Goal: Task Accomplishment & Management: Complete application form

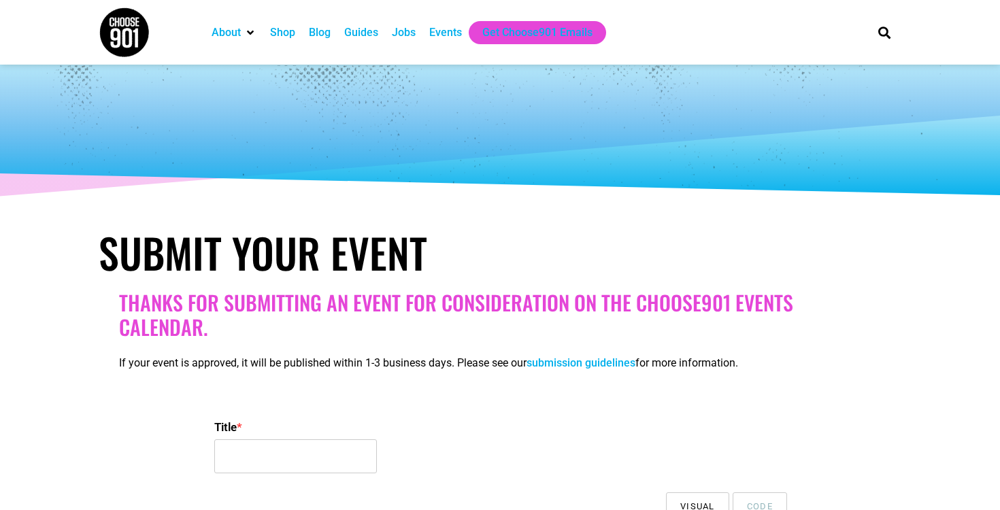
select select
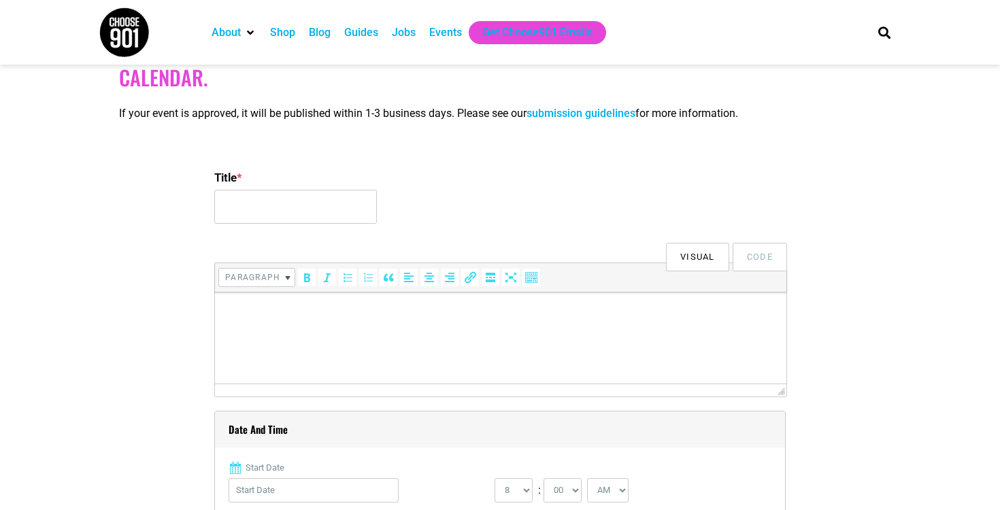
scroll to position [276, 0]
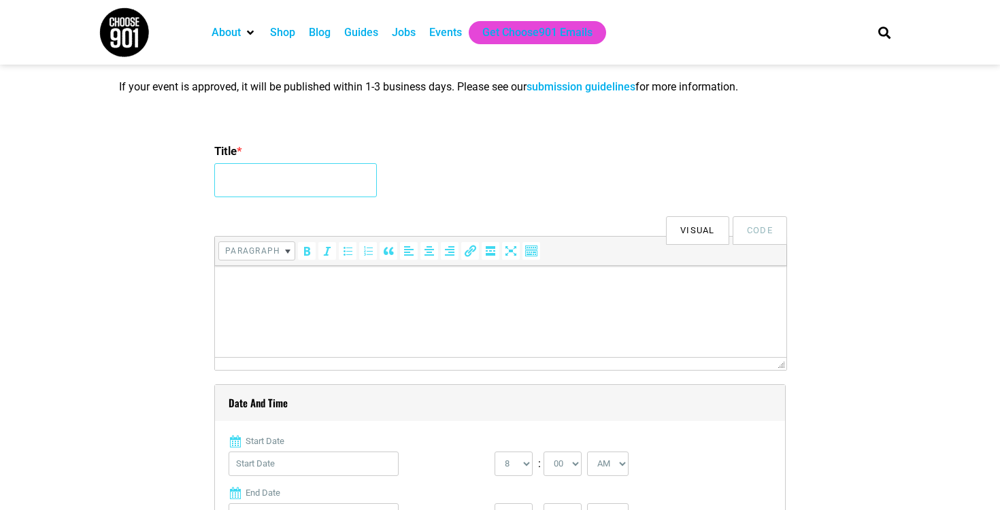
click at [320, 190] on input "Title *" at bounding box center [295, 180] width 163 height 34
type input "Science of Spirits"
click at [411, 304] on html at bounding box center [500, 285] width 571 height 38
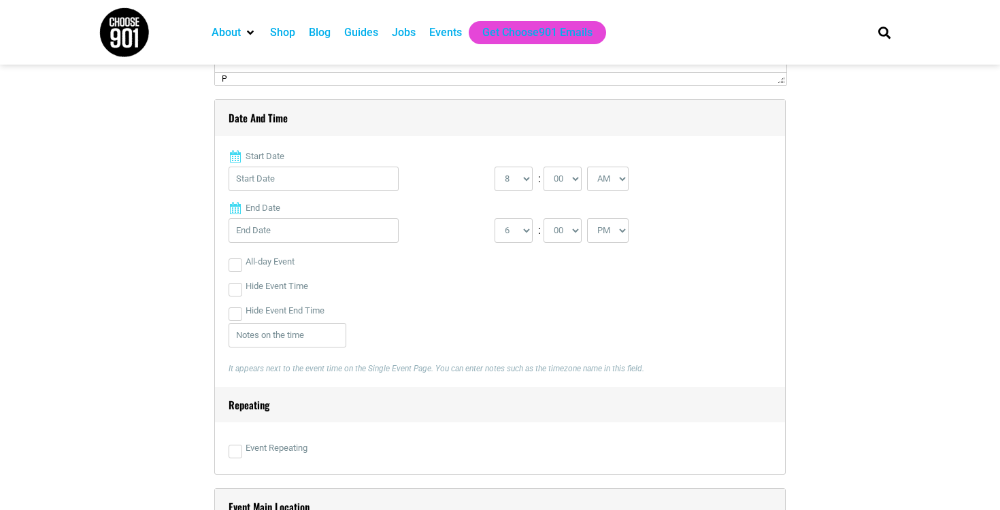
scroll to position [577, 0]
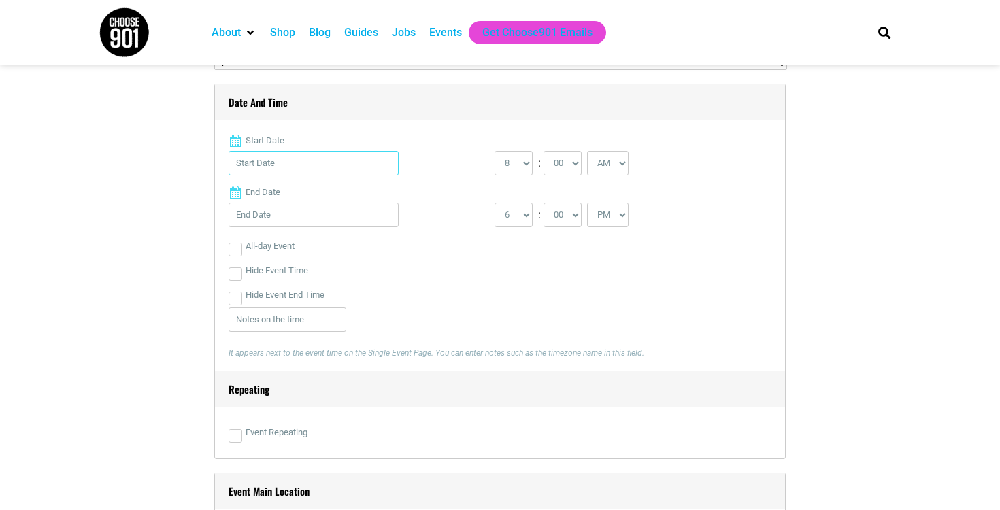
click at [318, 173] on input "Start Date" at bounding box center [314, 163] width 170 height 24
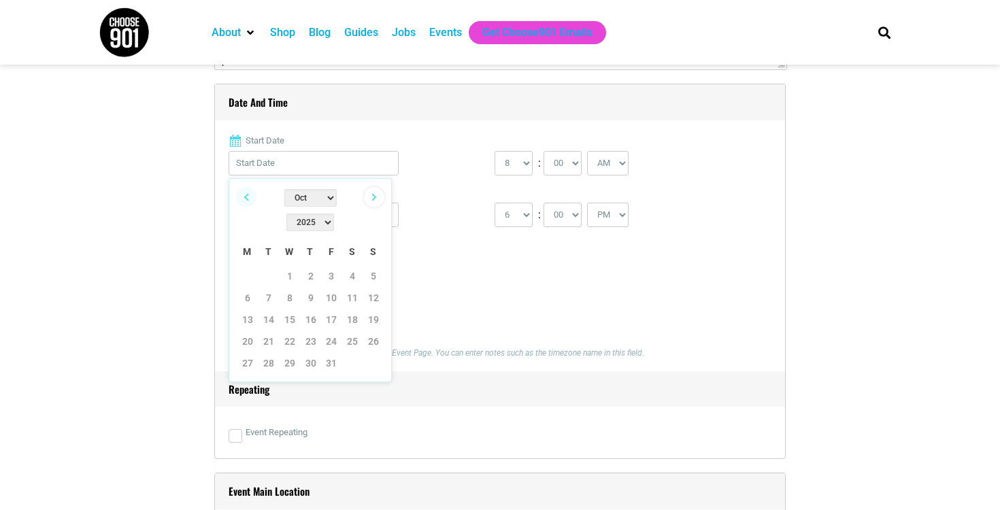
click at [370, 193] on link "Next" at bounding box center [374, 197] width 20 height 20
click at [332, 288] on link "7" at bounding box center [331, 298] width 20 height 20
type input "[DATE]"
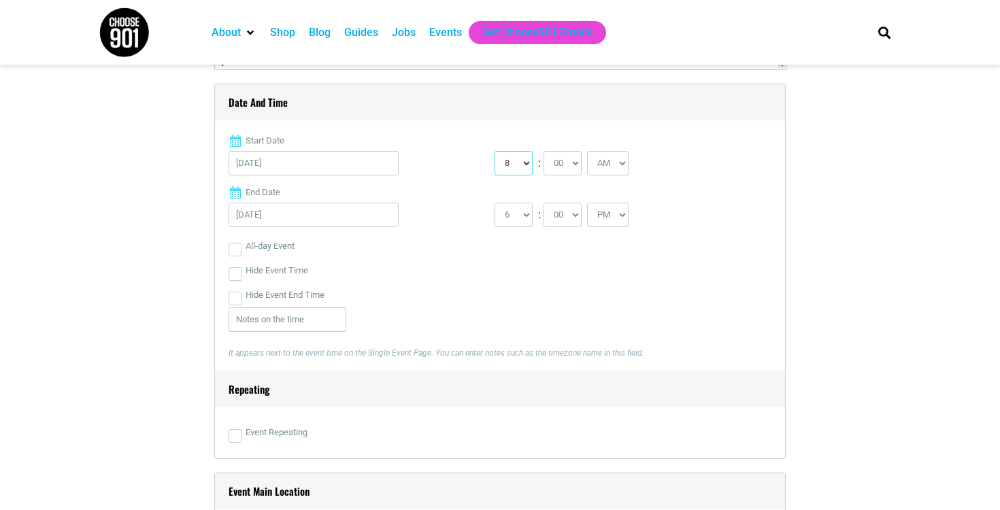
click at [522, 164] on select "0 1 2 3 4 5 6 7 8 9 10 11 12" at bounding box center [514, 163] width 38 height 24
select select "6"
click at [495, 151] on select "0 1 2 3 4 5 6 7 8 9 10 11 12" at bounding box center [514, 163] width 38 height 24
click at [609, 156] on select "AM PM" at bounding box center [607, 163] width 41 height 24
select select "PM"
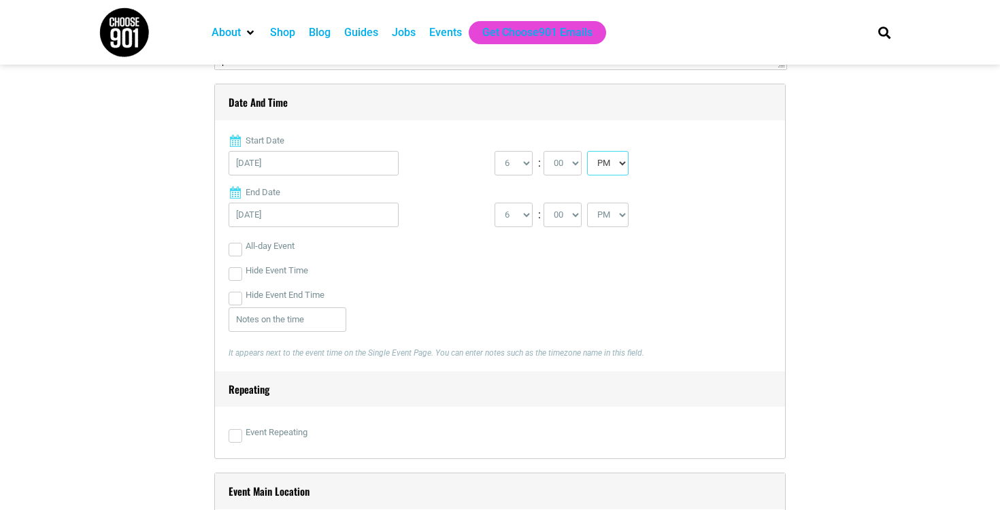
click at [589, 151] on select "AM PM" at bounding box center [607, 163] width 41 height 24
click at [520, 212] on select "1 2 3 4 5 6 7 8 9 10 11 12" at bounding box center [514, 215] width 38 height 24
click at [495, 203] on select "1 2 3 4 5 6 7 8 9 10 11 12" at bounding box center [514, 215] width 38 height 24
click at [520, 231] on div "1 2 3 4 5 6 7 8 9 10 11 12 : 00 05 10 15 20 25 30 35 40 45 50 55 AM PM" at bounding box center [628, 218] width 266 height 31
click at [520, 218] on select "1 2 3 4 5 6 7 8 9 10 11 12" at bounding box center [514, 215] width 38 height 24
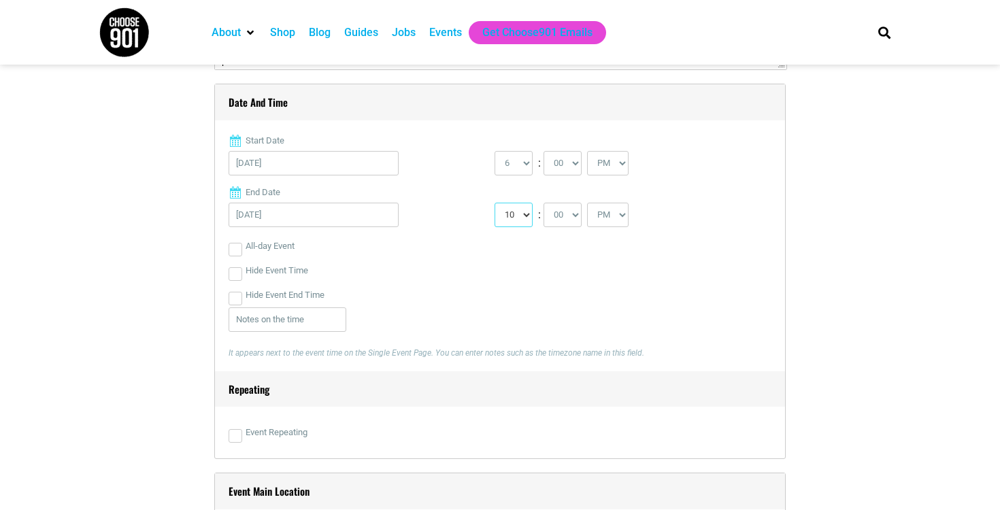
select select "9"
click at [495, 203] on select "1 2 3 4 5 6 7 8 9 10 11 12" at bounding box center [514, 215] width 38 height 24
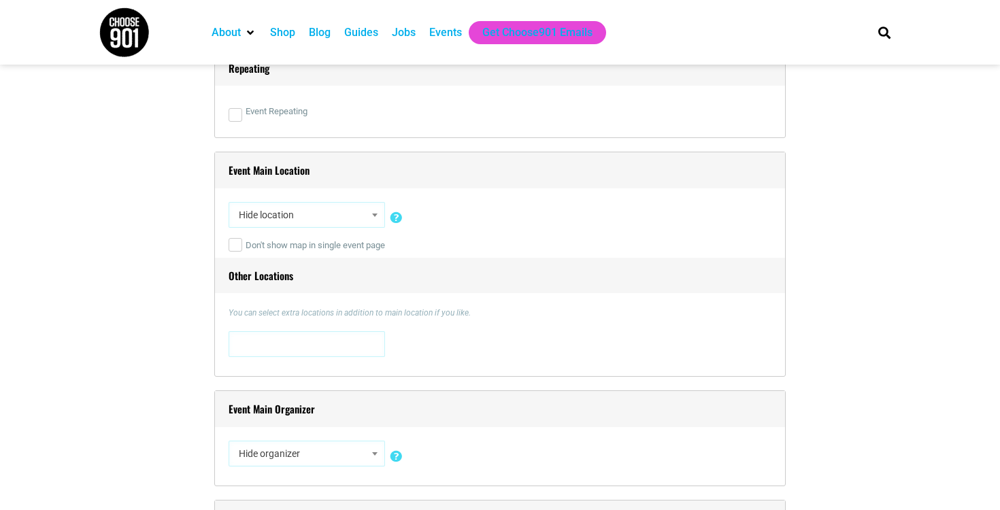
scroll to position [926, 0]
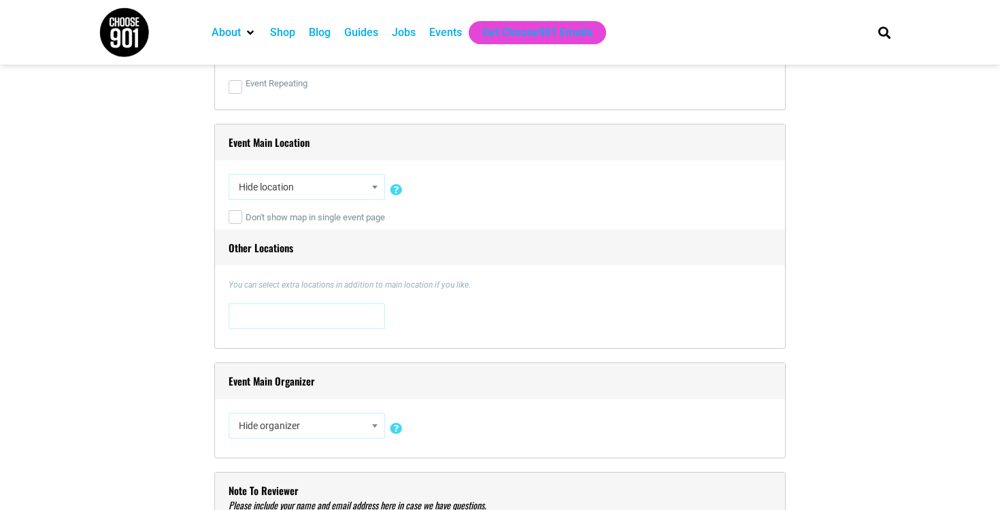
click at [271, 222] on label "Don't show map in single event page" at bounding box center [307, 217] width 156 height 24
click at [242, 222] on input "Don't show map in single event page" at bounding box center [236, 217] width 14 height 14
click at [270, 214] on label "Don't show map in single event page" at bounding box center [307, 217] width 156 height 24
click at [242, 214] on input "Don't show map in single event page" at bounding box center [236, 217] width 14 height 14
checkbox input "false"
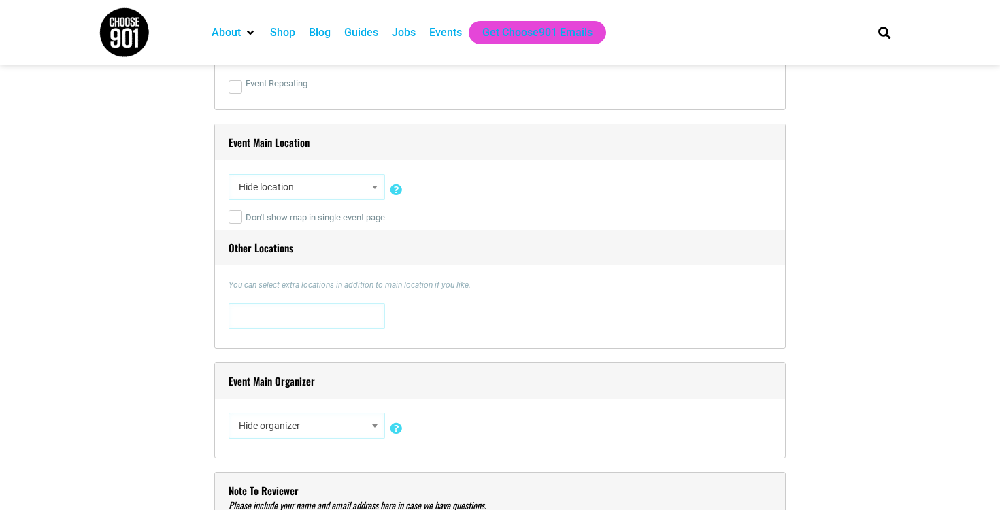
click at [271, 186] on span "Hide location" at bounding box center [306, 187] width 147 height 24
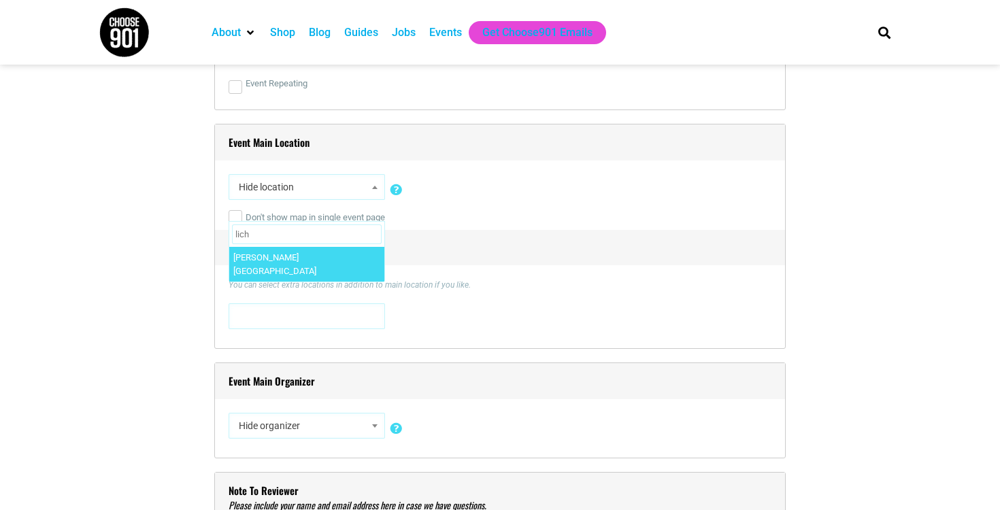
type input "lich"
select select "1700"
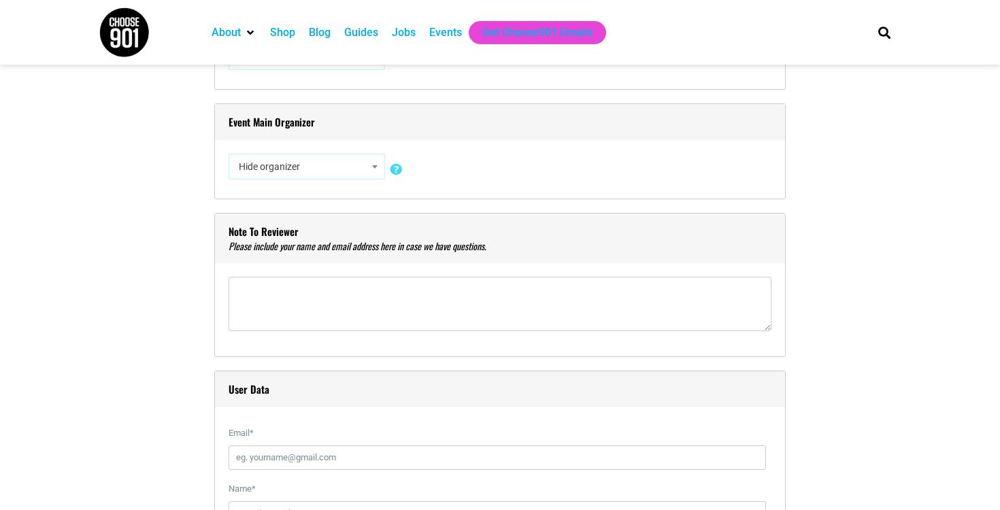
scroll to position [1197, 0]
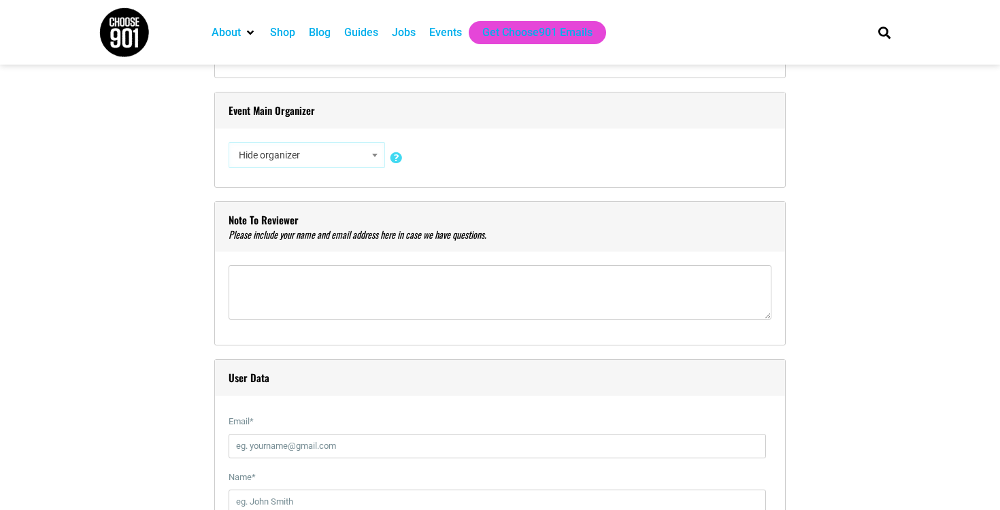
click at [307, 131] on div "Event Main Organizer Hide organizer Insert a new organizer #UpTheVote901 17 [GE…" at bounding box center [499, 140] width 571 height 96
click at [307, 140] on div "Event Main Organizer Hide organizer Insert a new organizer #UpTheVote901 17 [GE…" at bounding box center [499, 140] width 571 height 96
click at [309, 161] on span "Hide organizer" at bounding box center [306, 155] width 147 height 24
type input "mosh"
select select "1687"
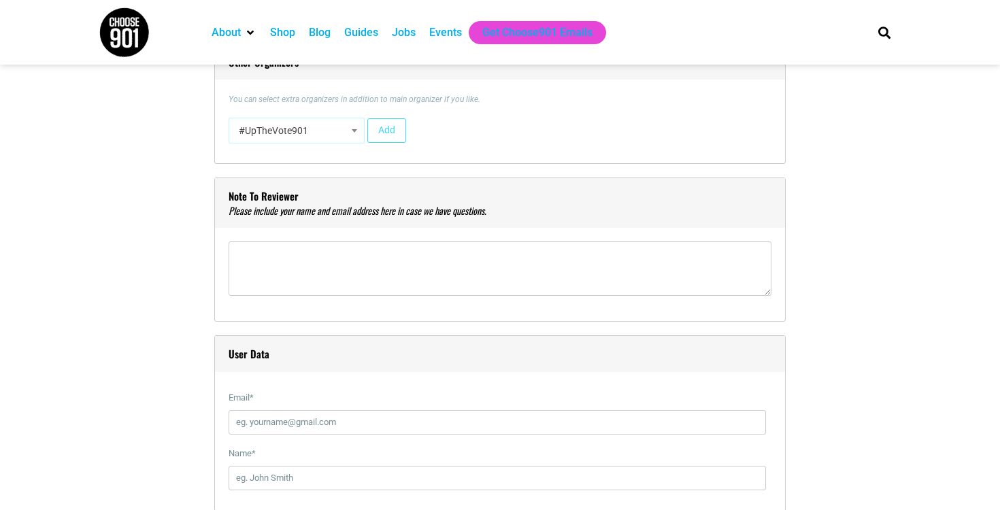
scroll to position [1325, 0]
click at [321, 149] on div "#UpTheVote901 17 [GEOGRAPHIC_DATA] 310 [PERSON_NAME] 51 Paws Pet Sitting 7 Brew…" at bounding box center [500, 134] width 543 height 32
click at [320, 134] on span "#UpTheVote901" at bounding box center [296, 131] width 127 height 24
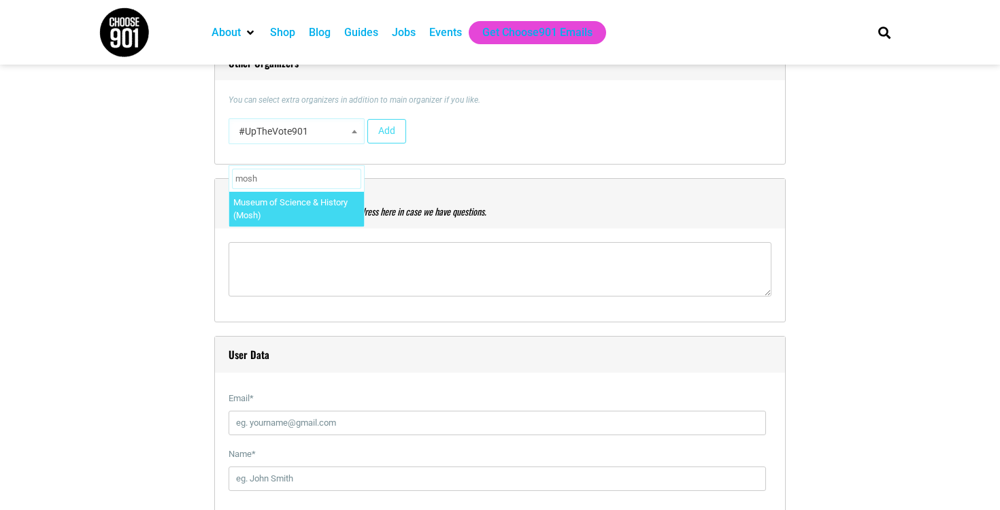
type input "mosh"
select select "1687"
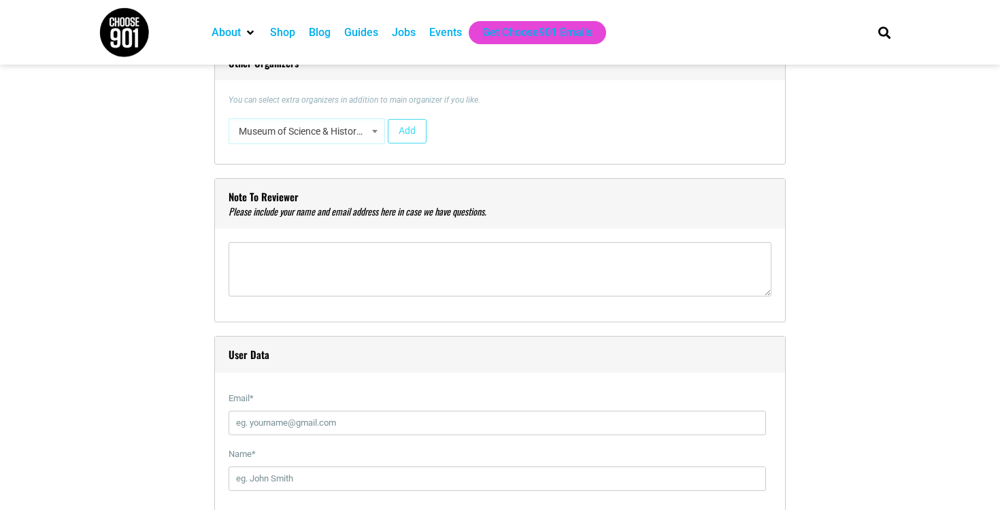
click at [340, 137] on span "Museum of Science & History (Mosh)" at bounding box center [306, 131] width 147 height 24
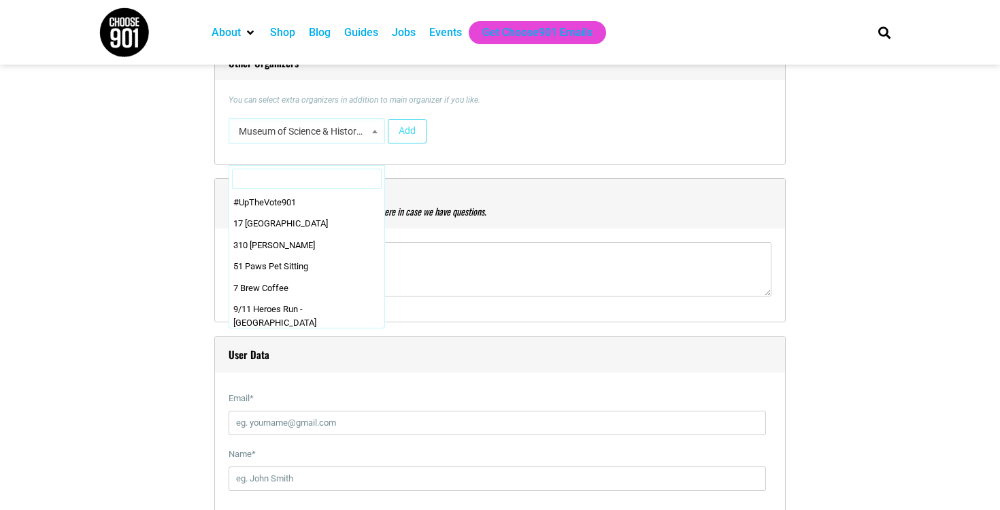
scroll to position [19839, 0]
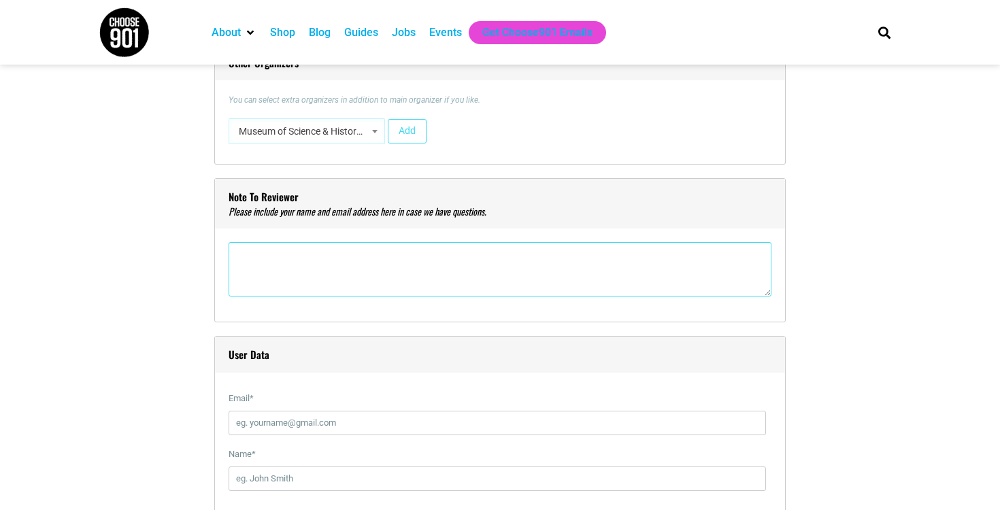
click at [475, 265] on textarea"] at bounding box center [500, 269] width 543 height 54
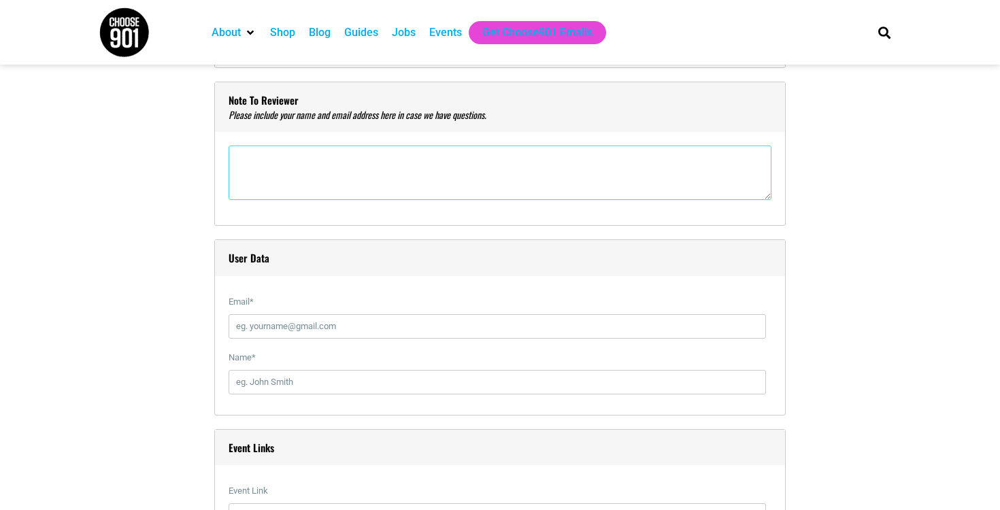
scroll to position [1452, 0]
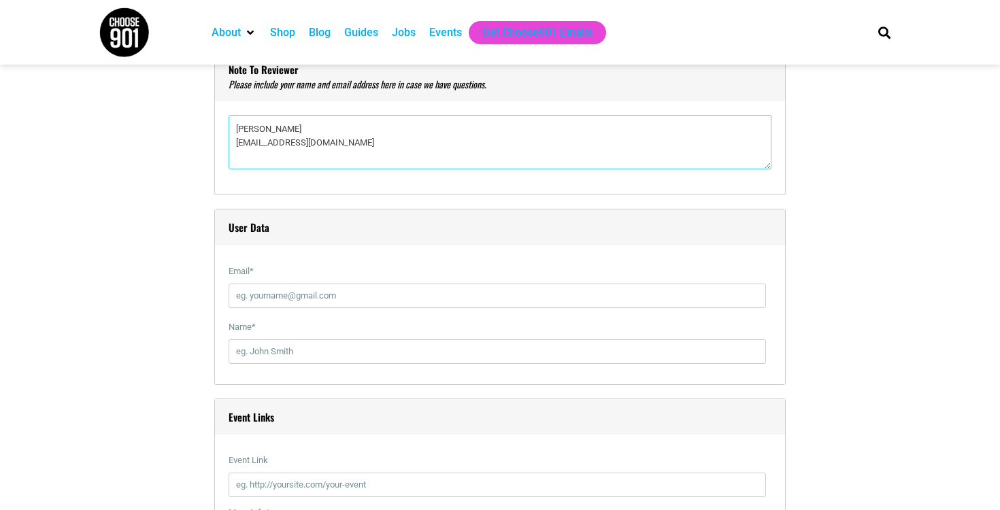
type textarea"] "[PERSON_NAME] [EMAIL_ADDRESS][DOMAIN_NAME]"
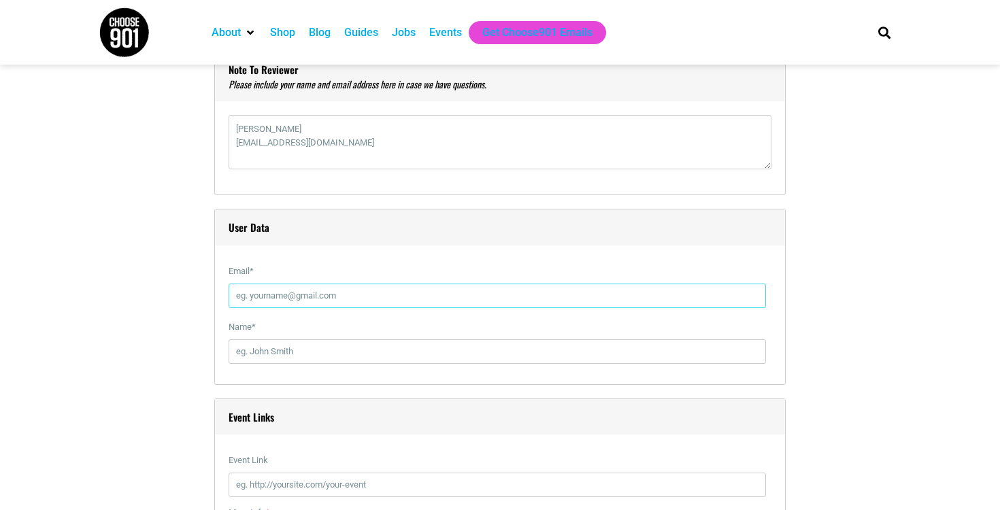
click at [411, 301] on input "Email *" at bounding box center [497, 296] width 537 height 24
type input "[EMAIL_ADDRESS][DOMAIN_NAME]"
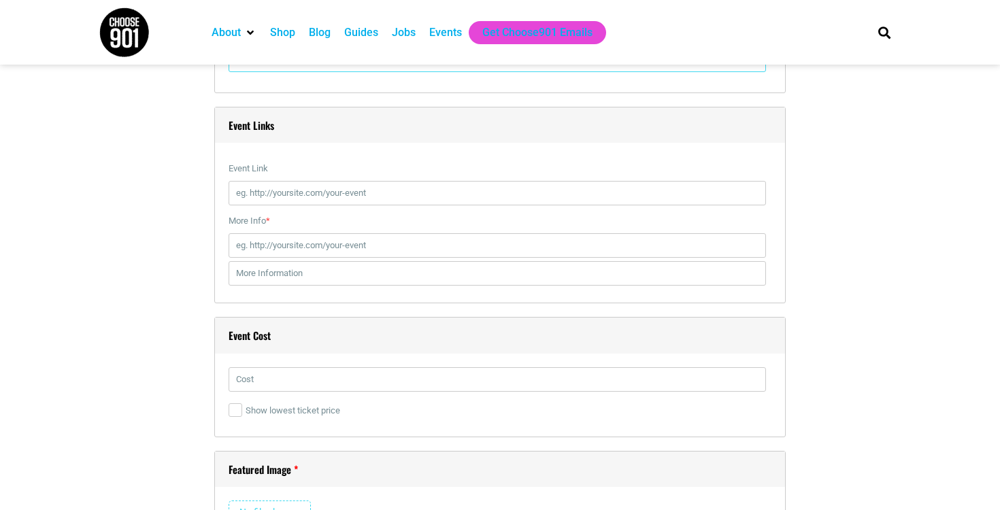
scroll to position [1767, 0]
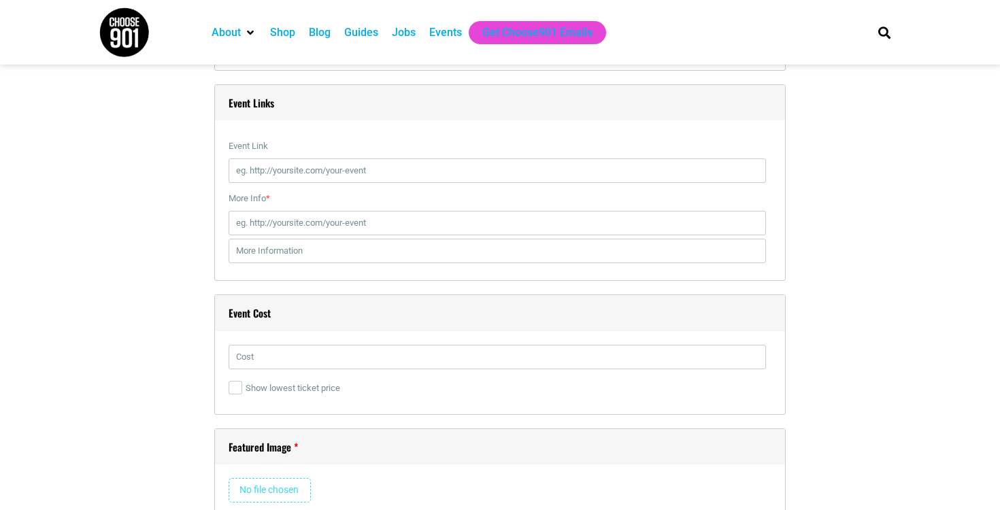
type input "[PERSON_NAME]"
click at [330, 218] on input "More Info *" at bounding box center [497, 223] width 537 height 24
paste input "[URL][DOMAIN_NAME]"
type input "[URL][DOMAIN_NAME]"
click at [339, 258] on input "text" at bounding box center [497, 251] width 537 height 24
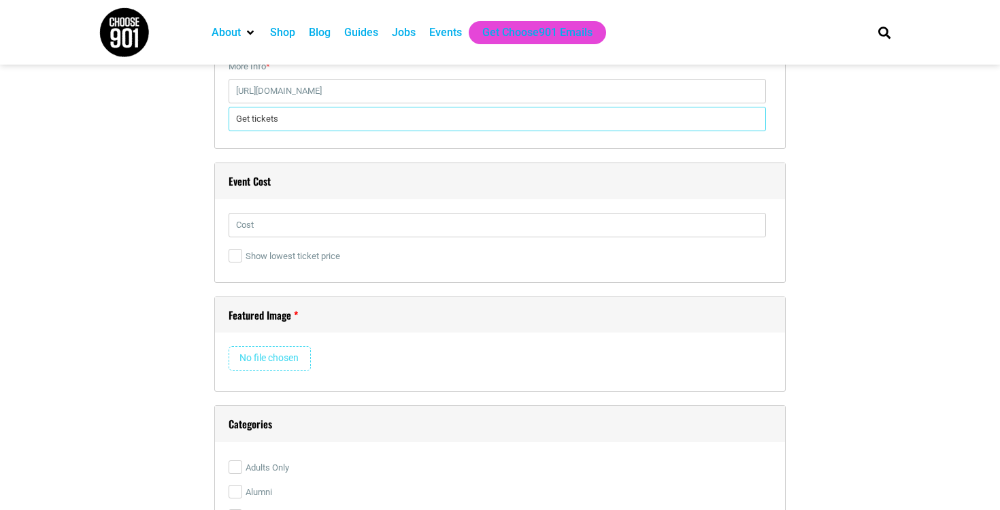
scroll to position [1913, 0]
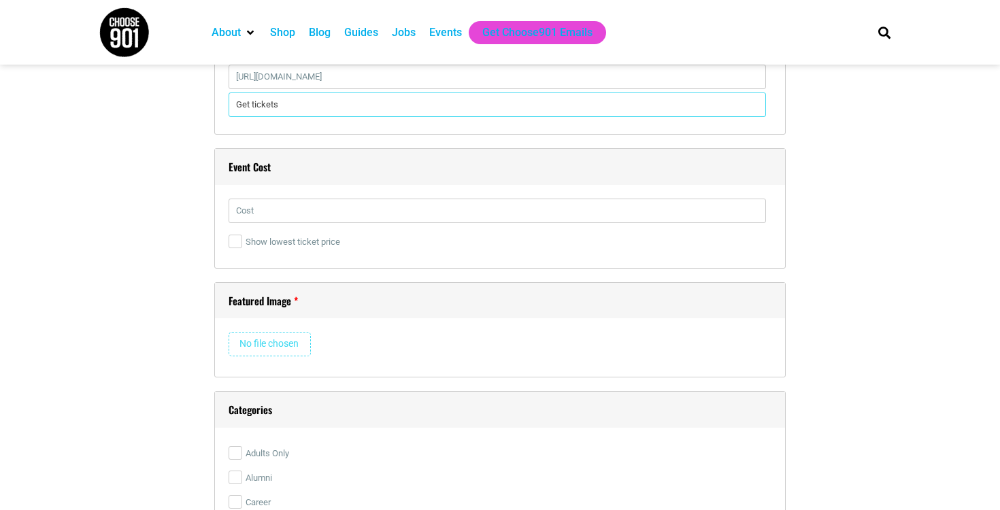
type input "Get tickets"
click at [342, 201] on input "text" at bounding box center [497, 211] width 537 height 24
paste input "General Admission - $100 Designated Driver - $50 MoSH Member - $90"
click at [341, 210] on input "General Admission - $100 Designated Driver - $50 MoSH Member - $90" at bounding box center [497, 211] width 537 height 24
click at [448, 210] on input "General Admission - $100; Designated Driver - $50 MoSH Member - $90" at bounding box center [497, 211] width 537 height 24
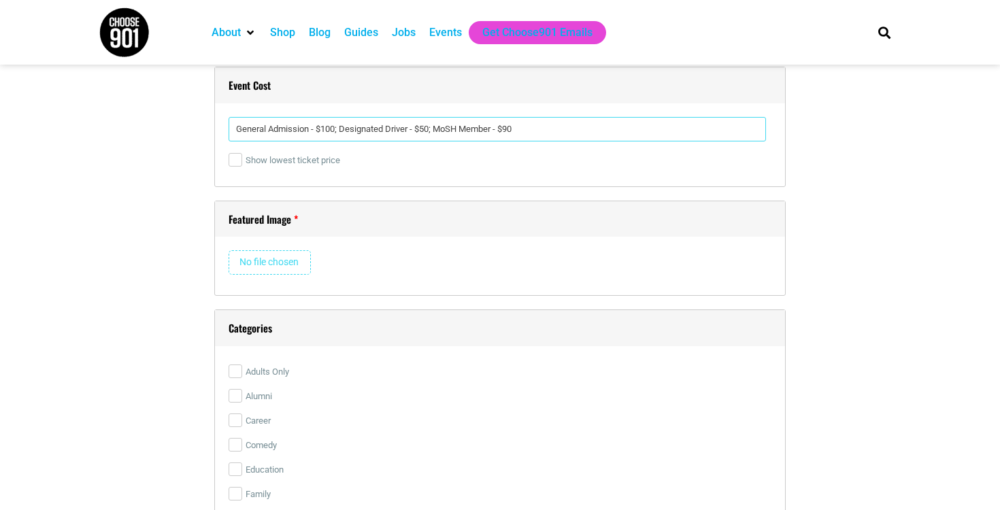
scroll to position [2043, 0]
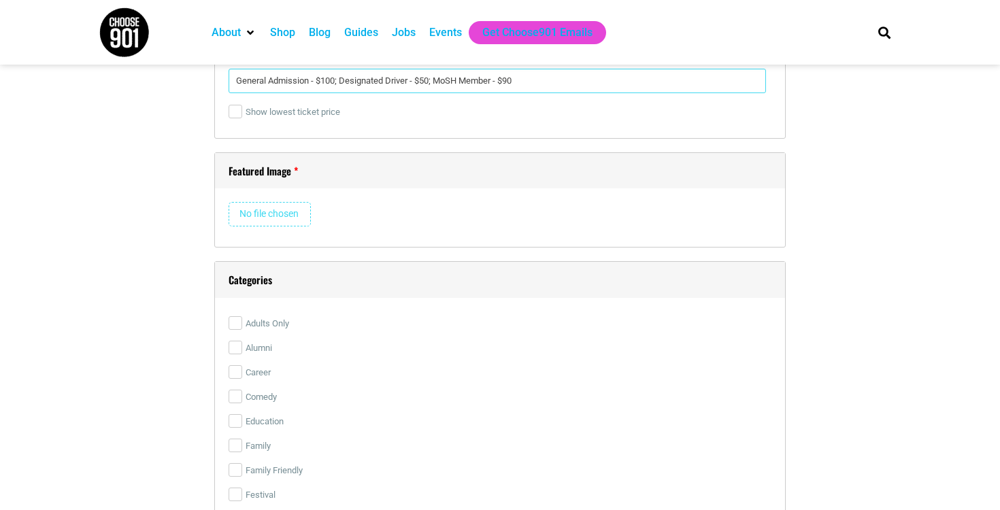
type input "General Admission - $100; Designated Driver - $50; MoSH Member - $90"
click at [266, 222] on input "file" at bounding box center [270, 214] width 82 height 24
type input "C:\fakepath\25-MOSH-0252Science of Spirits FbookEvent (1).png"
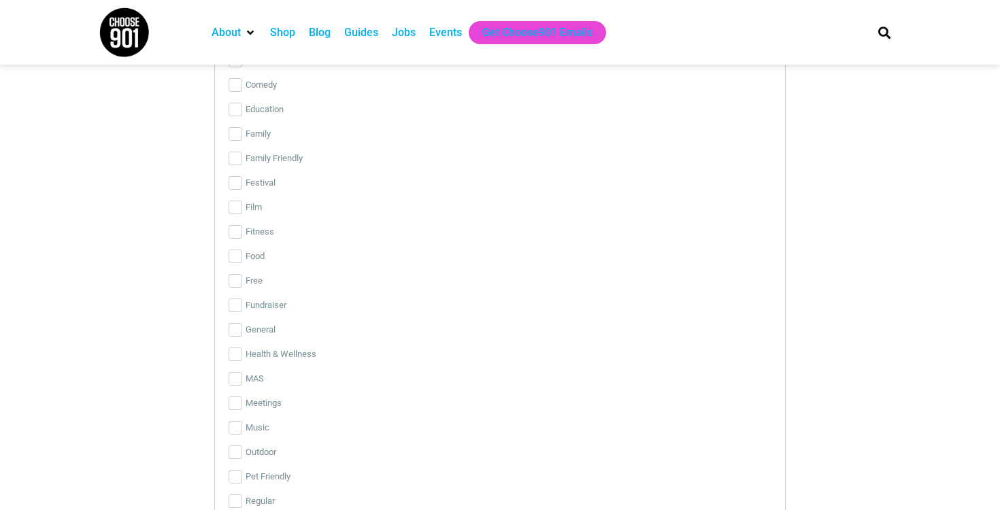
scroll to position [2645, 0]
click at [286, 295] on label "Fundraiser" at bounding box center [500, 304] width 543 height 24
click at [242, 297] on input "Fundraiser" at bounding box center [236, 304] width 14 height 14
checkbox input "true"
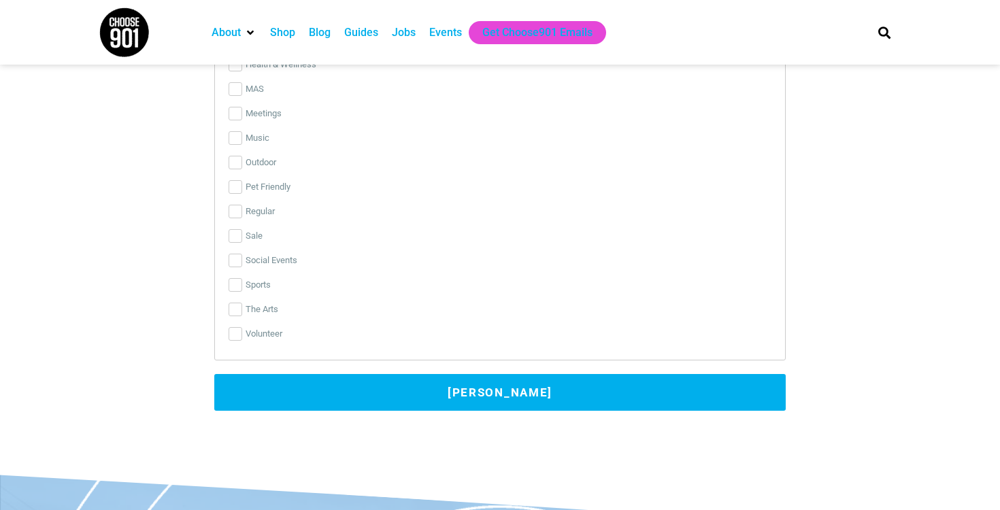
scroll to position [2934, 0]
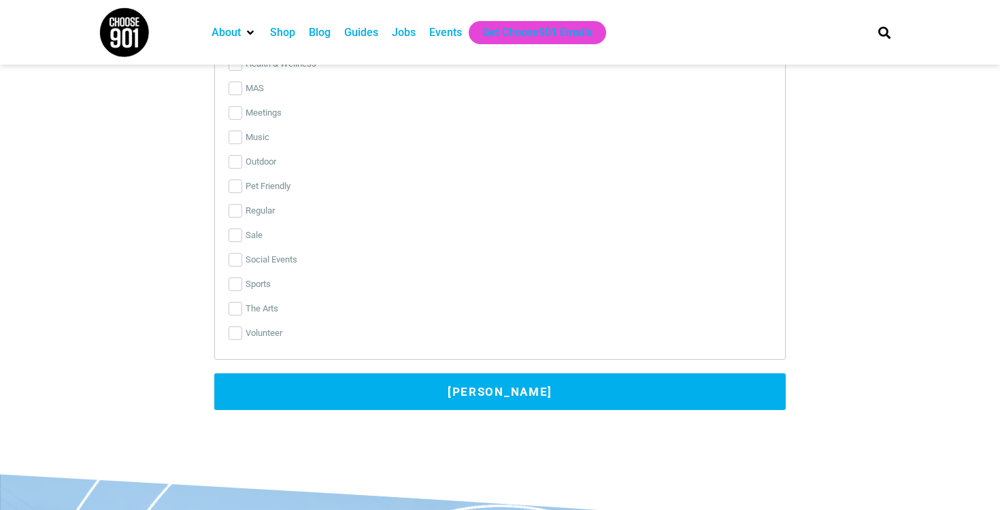
click at [286, 252] on label "Social Events" at bounding box center [500, 260] width 543 height 24
click at [242, 253] on input "Social Events" at bounding box center [236, 260] width 14 height 14
checkbox input "true"
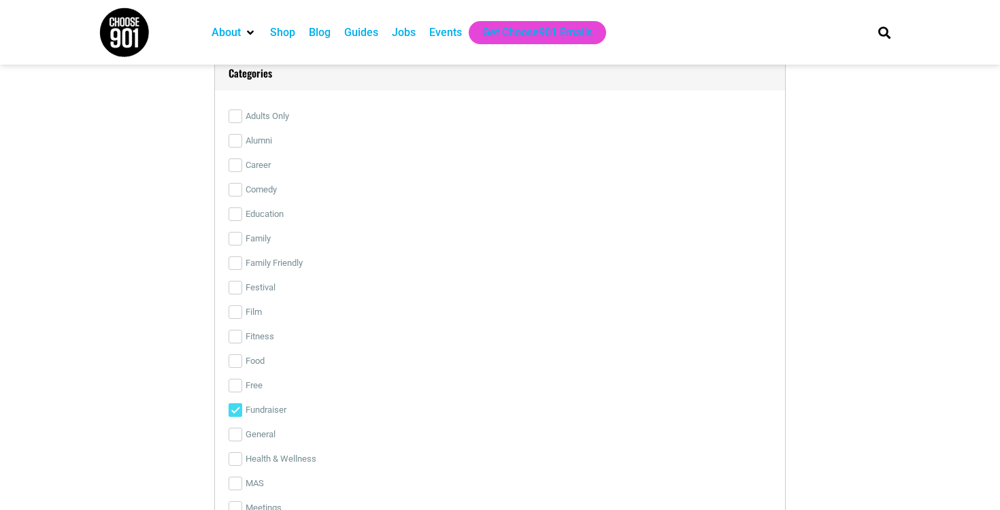
scroll to position [2534, 0]
click at [278, 122] on label "Adults Only" at bounding box center [500, 121] width 543 height 24
click at [242, 122] on input "Adults Only" at bounding box center [236, 121] width 14 height 14
checkbox input "true"
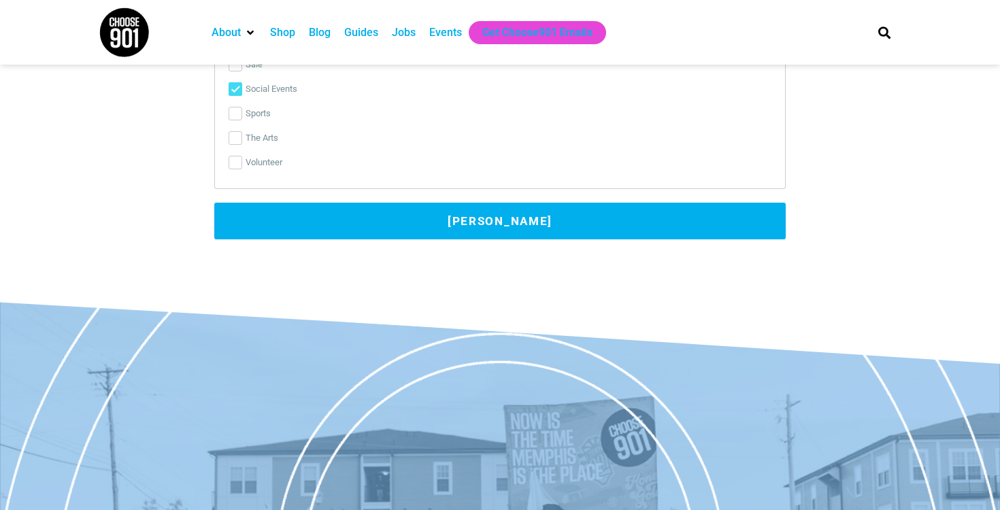
click at [447, 236] on button "[PERSON_NAME]" at bounding box center [499, 221] width 571 height 37
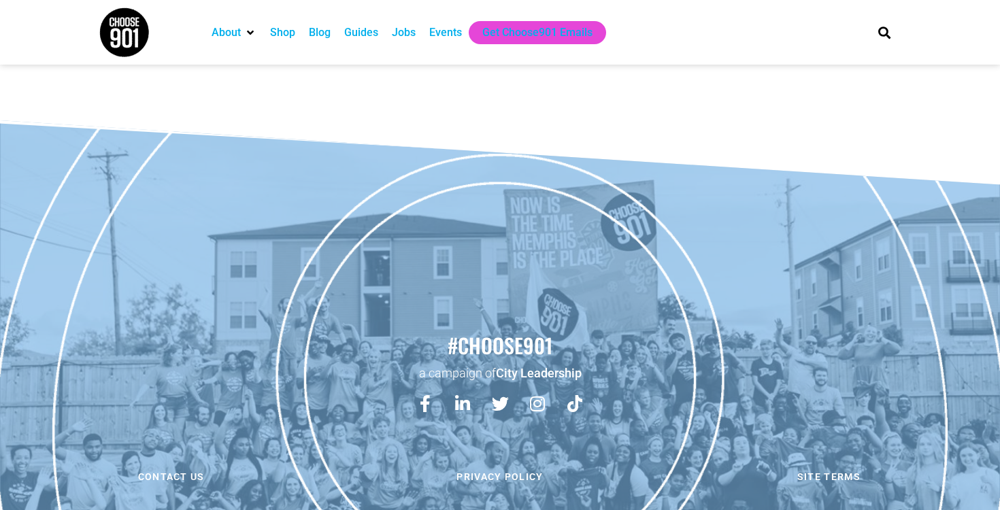
scroll to position [0, 0]
